Goal: Information Seeking & Learning: Find specific fact

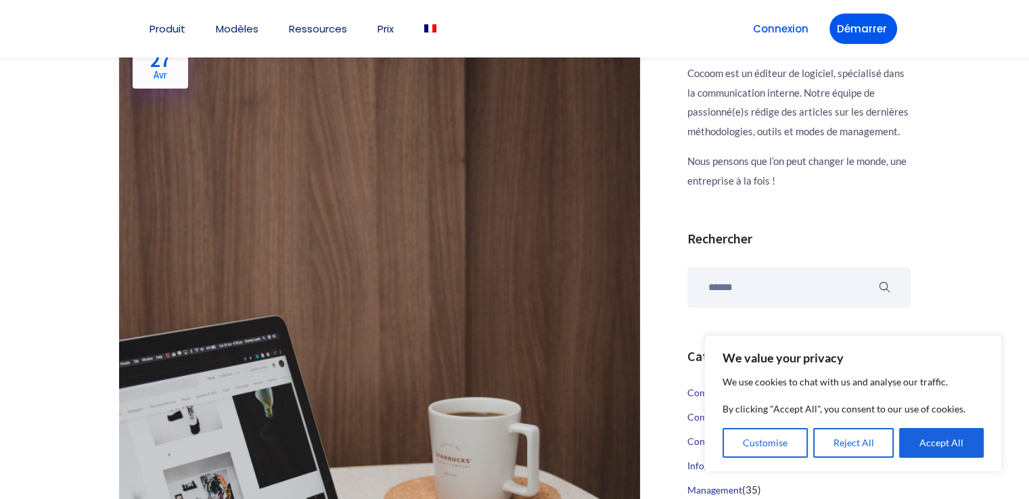
scroll to position [541, 0]
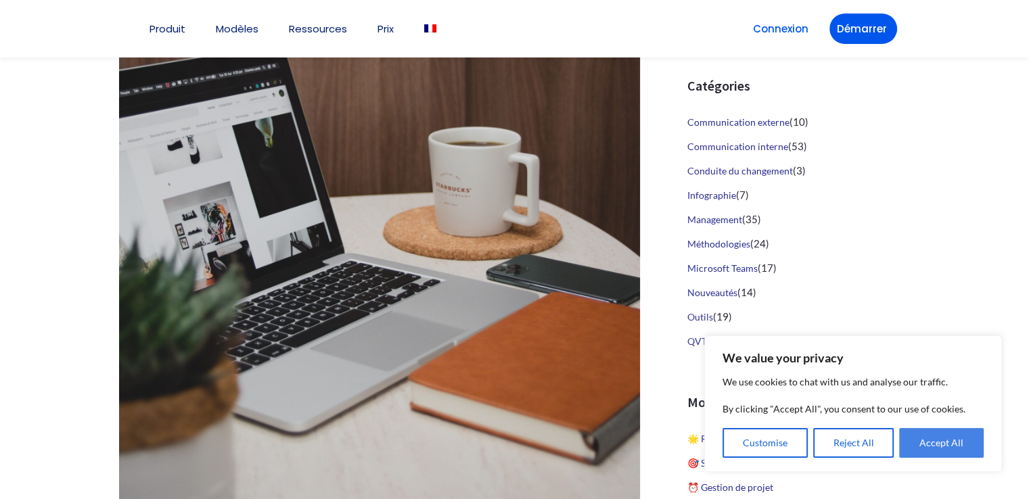
click at [948, 441] on button "Accept All" at bounding box center [941, 443] width 85 height 30
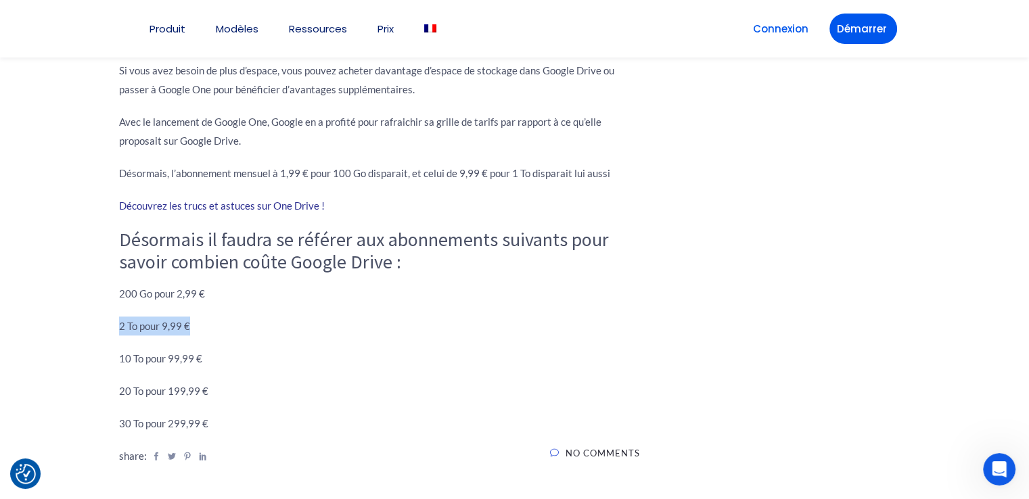
drag, startPoint x: 119, startPoint y: 328, endPoint x: 187, endPoint y: 335, distance: 68.7
click at [187, 335] on p "2 To pour 9,99 €" at bounding box center [379, 326] width 521 height 19
click at [212, 326] on p "2 To pour 9,99 €" at bounding box center [379, 326] width 521 height 19
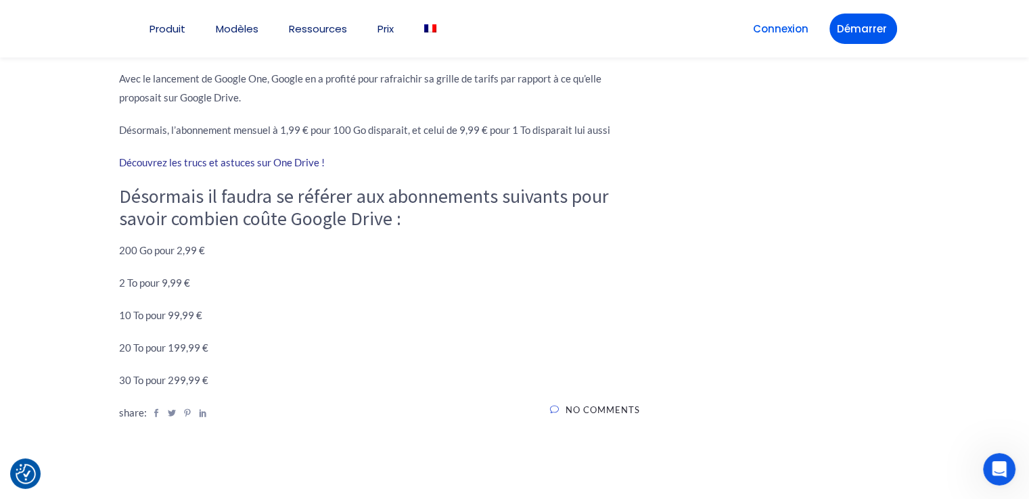
scroll to position [1150, 0]
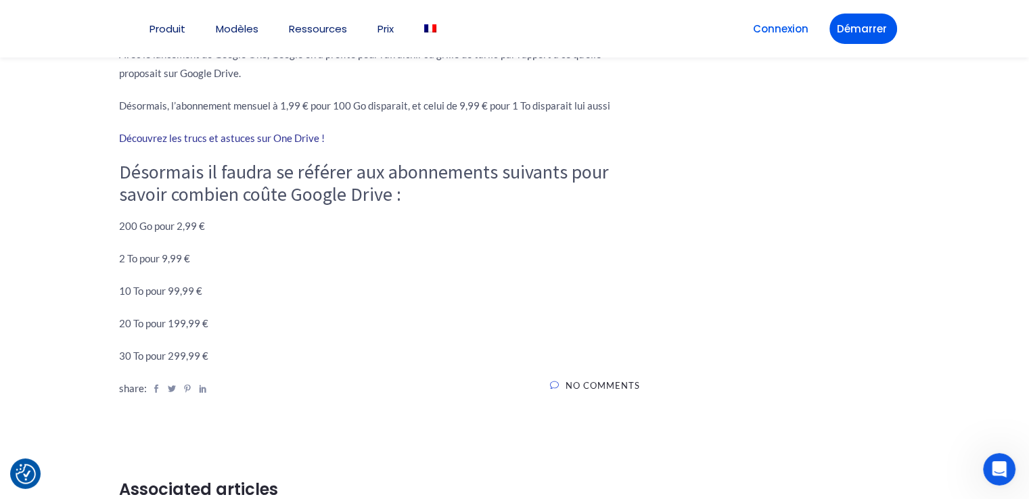
click at [775, 236] on div "Manifest Cocoom Cocoom est un éditeur de logiciel, spécialisé dans la communica…" at bounding box center [785, 213] width 271 height 2132
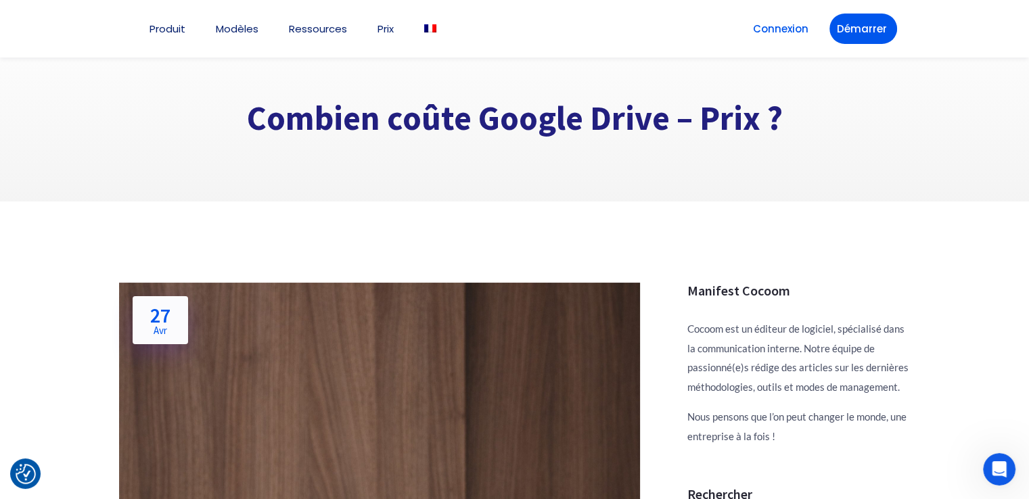
scroll to position [0, 0]
